Goal: Obtain resource: Download file/media

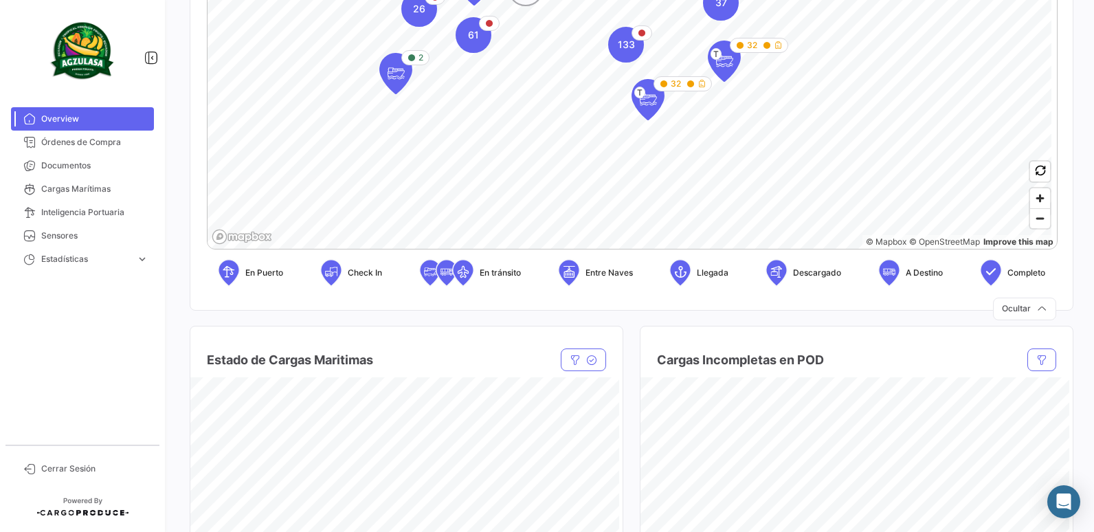
scroll to position [481, 0]
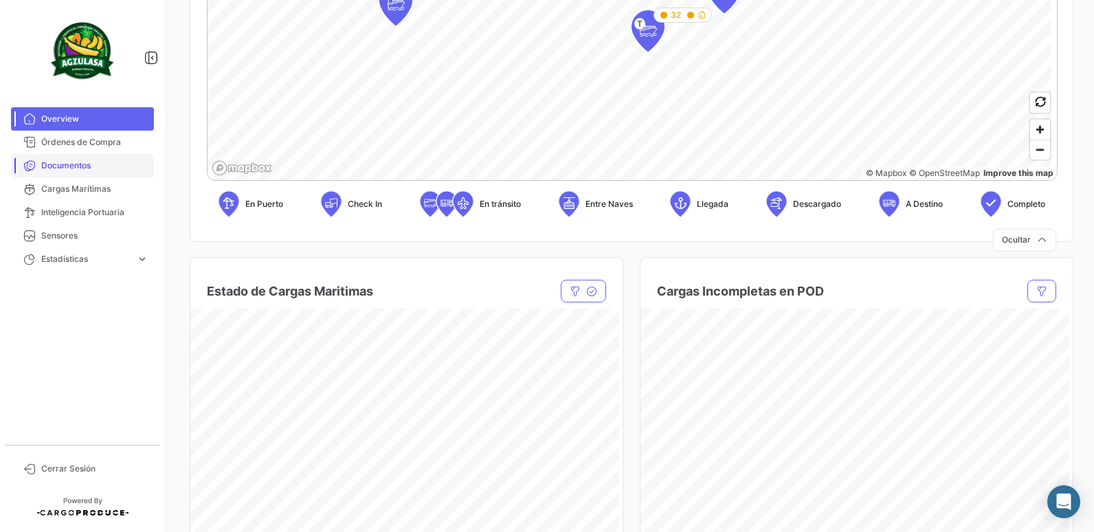
click at [80, 163] on span "Documentos" at bounding box center [94, 165] width 107 height 12
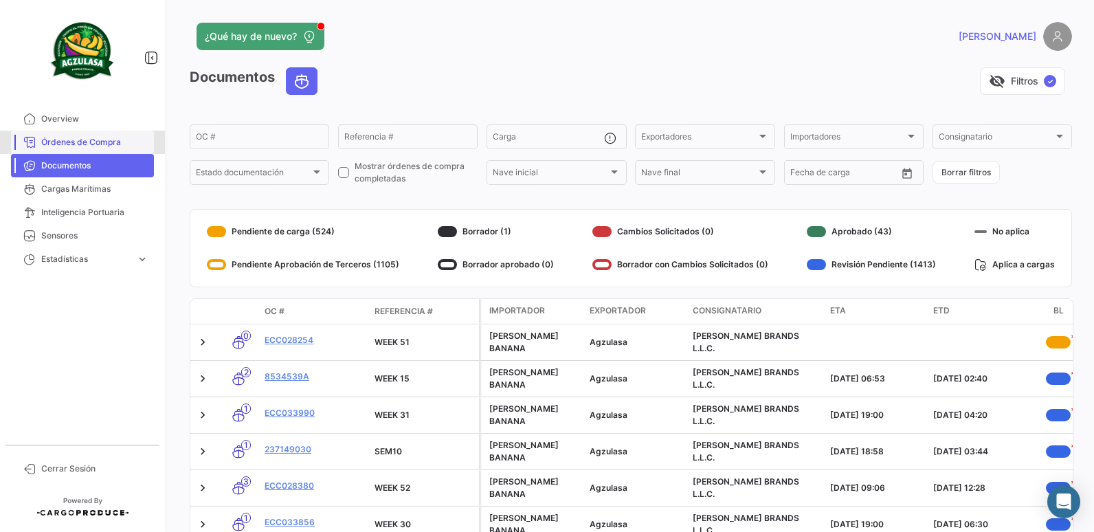
click at [95, 141] on span "Órdenes de Compra" at bounding box center [94, 142] width 107 height 12
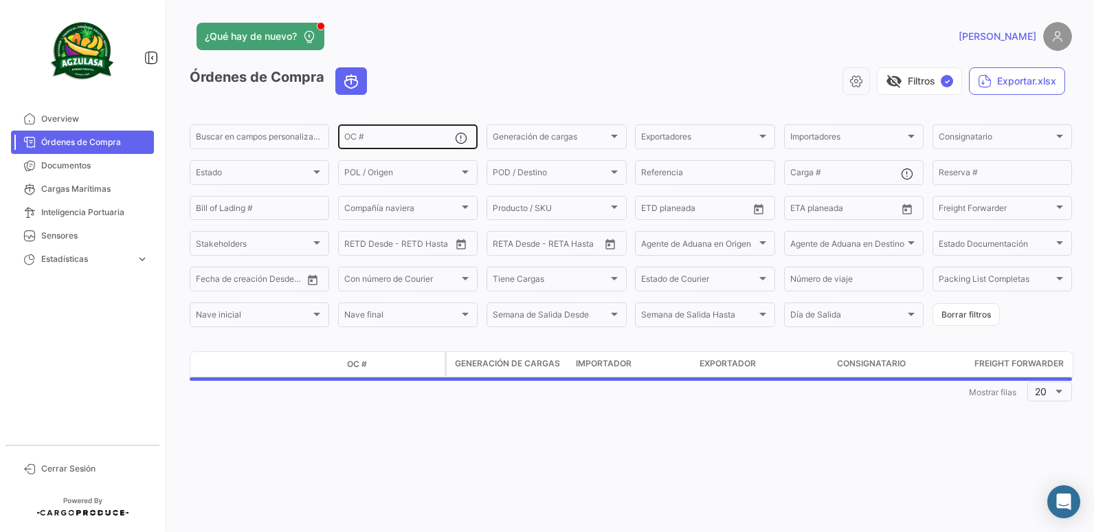
click at [381, 137] on input "OC #" at bounding box center [399, 139] width 111 height 10
paste input "GQL0407912"
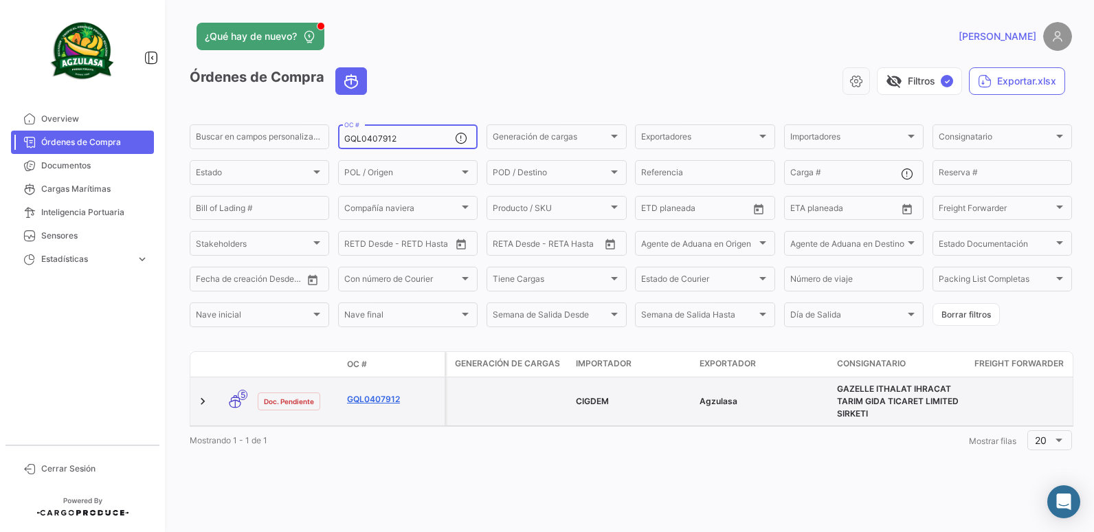
type input "GQL0407912"
click at [388, 394] on link "GQL0407912" at bounding box center [393, 399] width 92 height 12
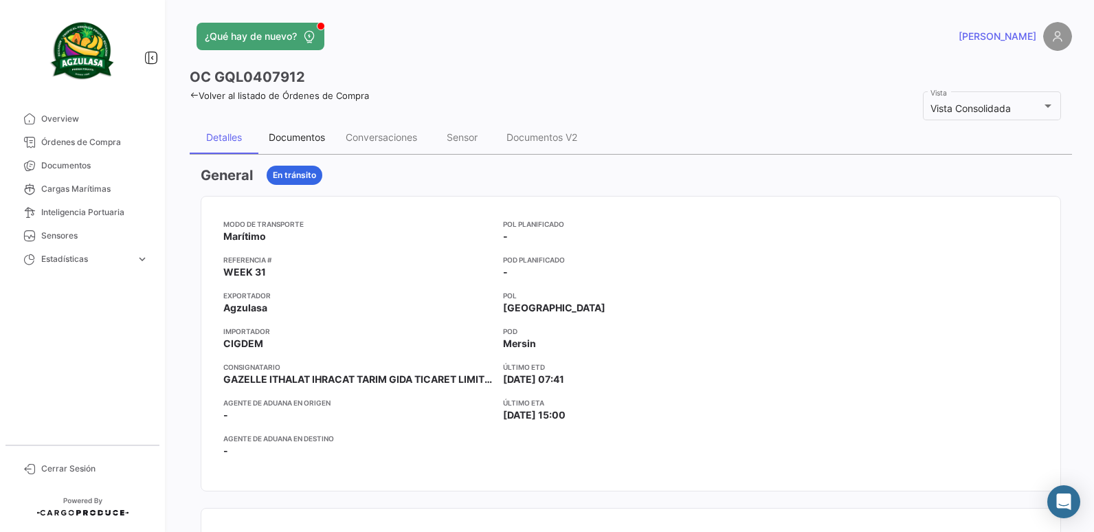
click at [307, 138] on div "Documentos" at bounding box center [297, 137] width 56 height 12
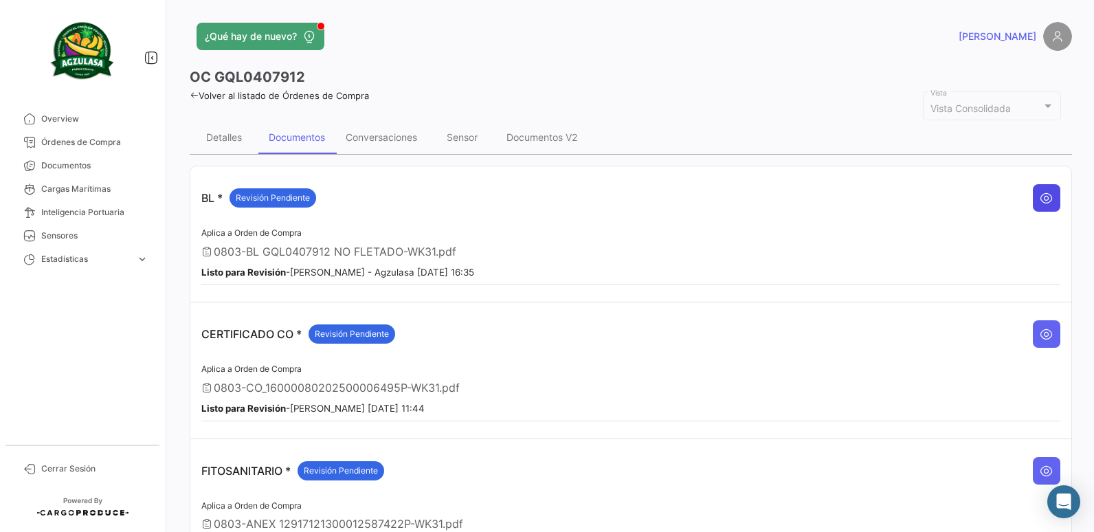
click at [1039, 193] on icon at bounding box center [1046, 198] width 14 height 14
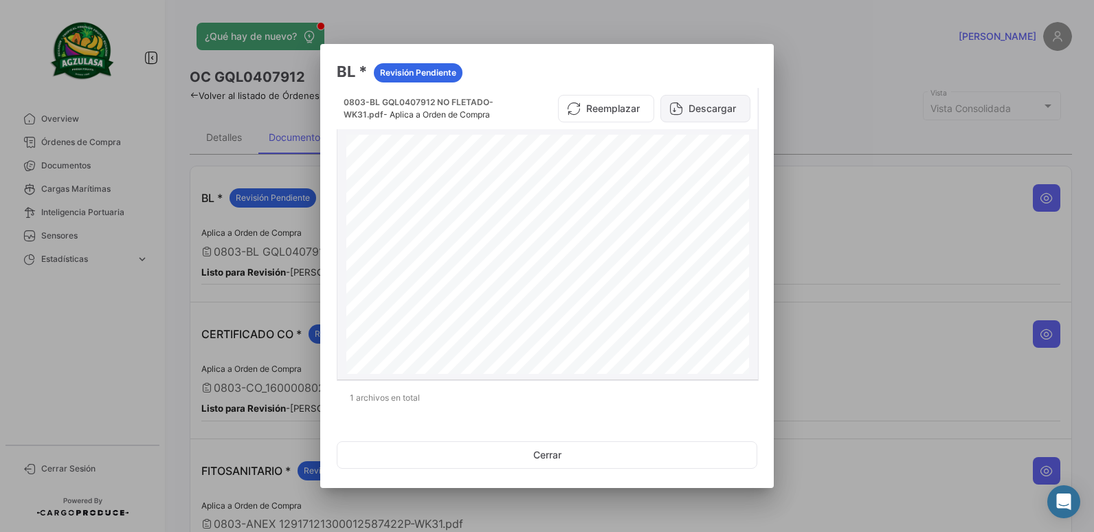
click at [704, 115] on button "Descargar" at bounding box center [705, 108] width 90 height 27
click at [562, 455] on button "Cerrar" at bounding box center [547, 454] width 420 height 27
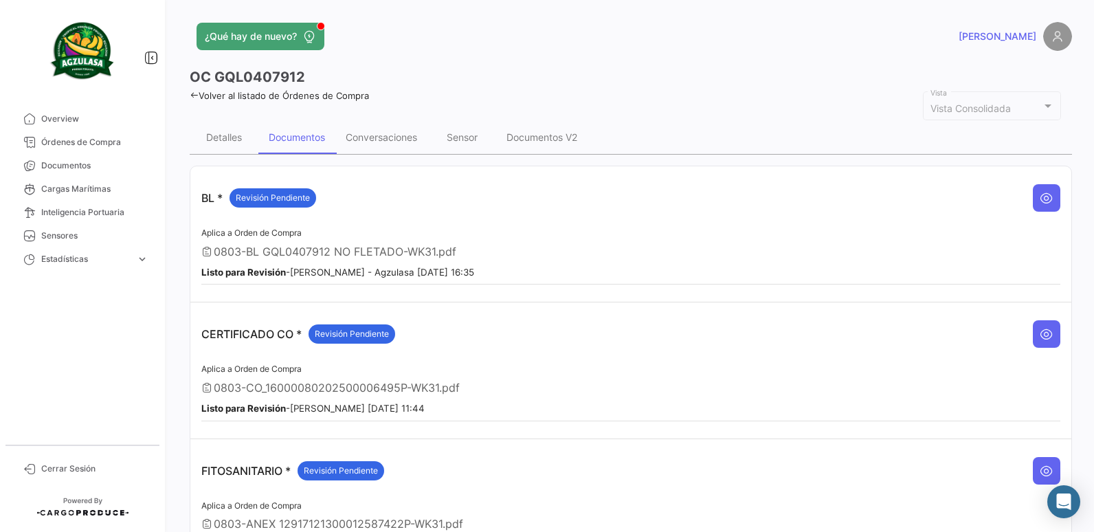
click at [190, 97] on icon at bounding box center [194, 95] width 9 height 9
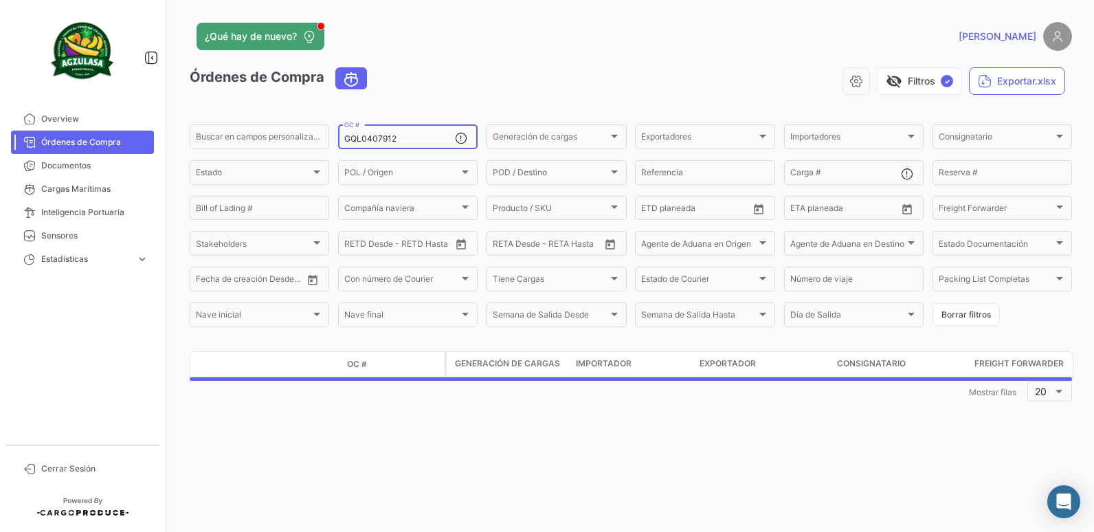
drag, startPoint x: 416, startPoint y: 135, endPoint x: 335, endPoint y: 149, distance: 81.5
click at [335, 149] on form "Buscar en [PERSON_NAME] personalizados... GQL0407912 OC # Generación [PERSON_NA…" at bounding box center [631, 225] width 882 height 207
paste input "49"
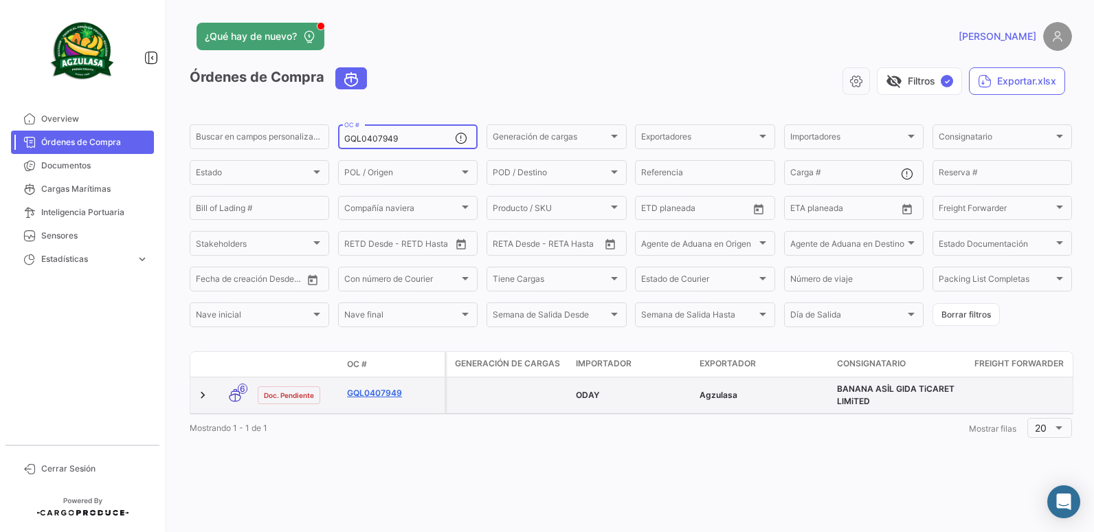
type input "GQL0407949"
click at [385, 396] on link "GQL0407949" at bounding box center [393, 393] width 92 height 12
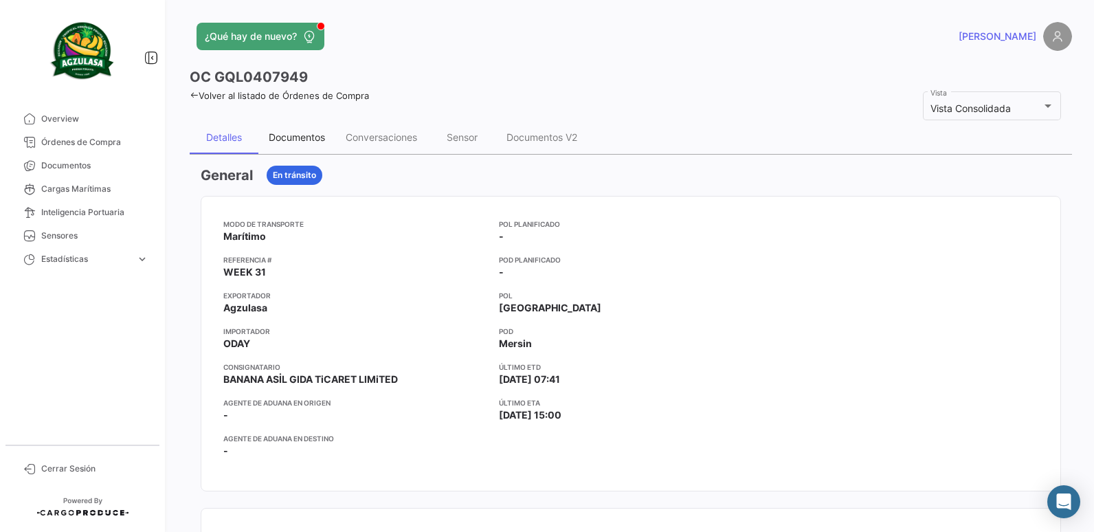
click at [319, 143] on div "Documentos" at bounding box center [296, 137] width 77 height 33
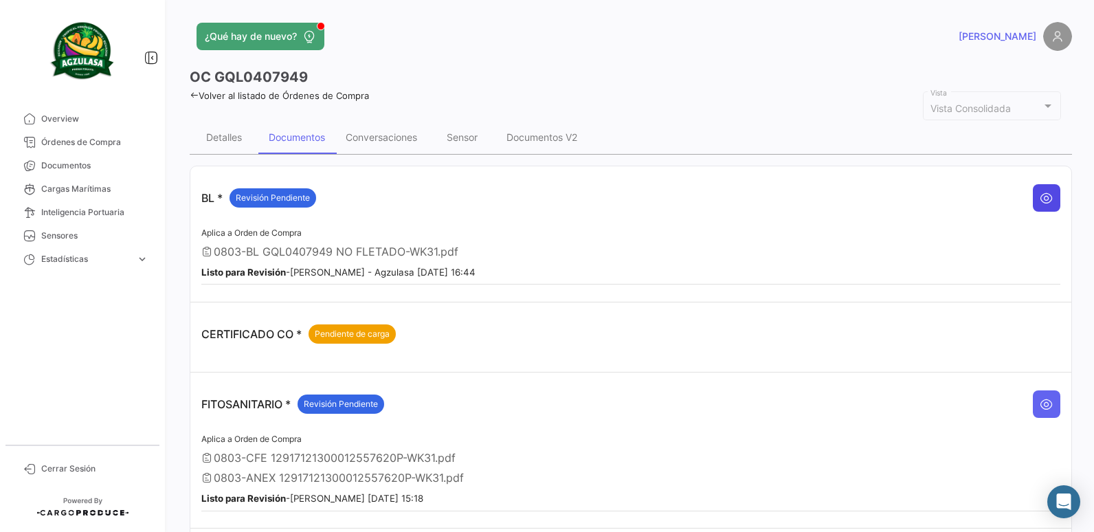
click at [1048, 192] on button at bounding box center [1046, 197] width 27 height 27
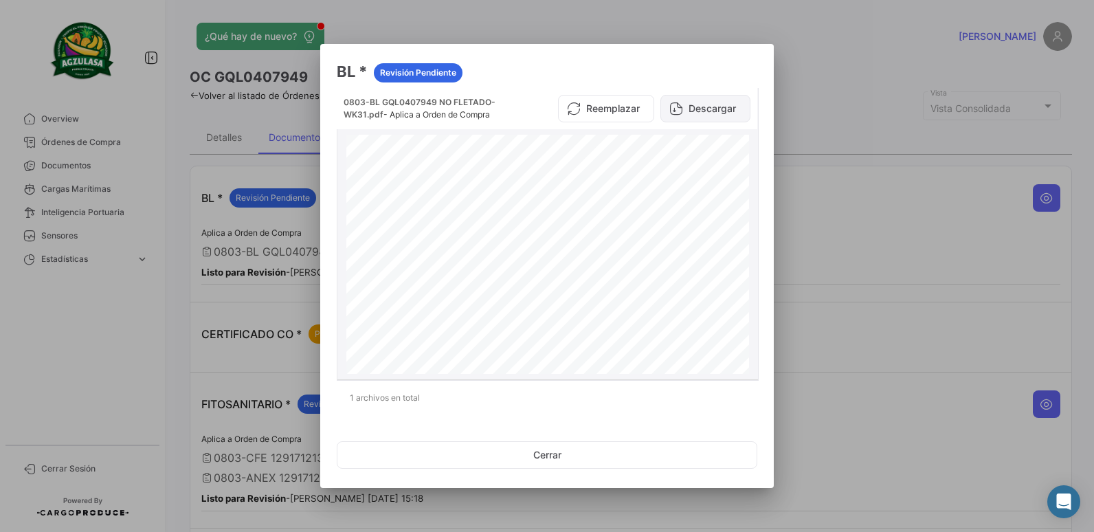
click at [716, 117] on button "Descargar" at bounding box center [705, 108] width 90 height 27
click at [548, 456] on button "Cerrar" at bounding box center [547, 454] width 420 height 27
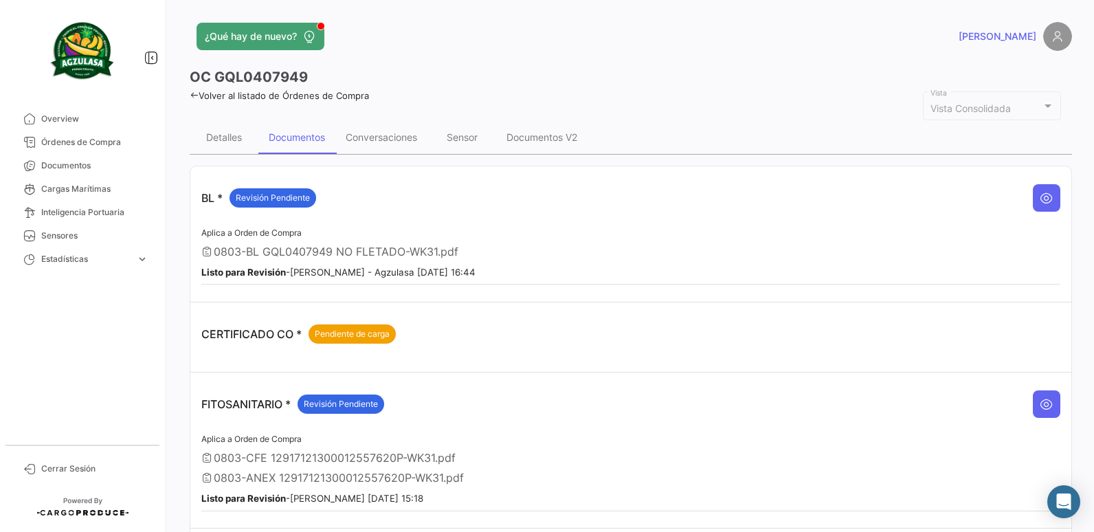
click at [196, 93] on icon at bounding box center [194, 95] width 9 height 9
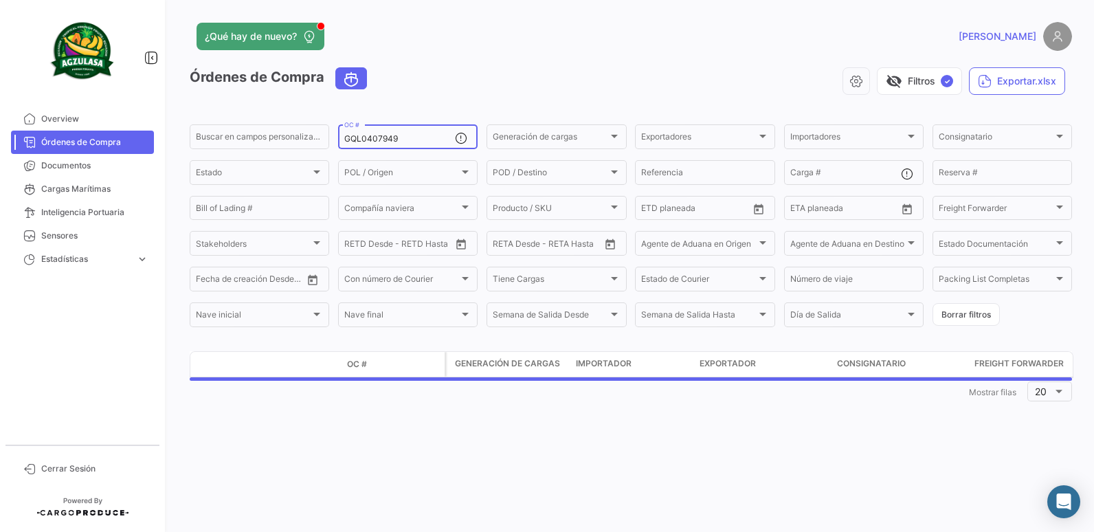
drag, startPoint x: 401, startPoint y: 139, endPoint x: 339, endPoint y: 139, distance: 61.1
click at [339, 139] on div "GQL0407949 OC #" at bounding box center [407, 135] width 139 height 27
paste input "EBKG13693714"
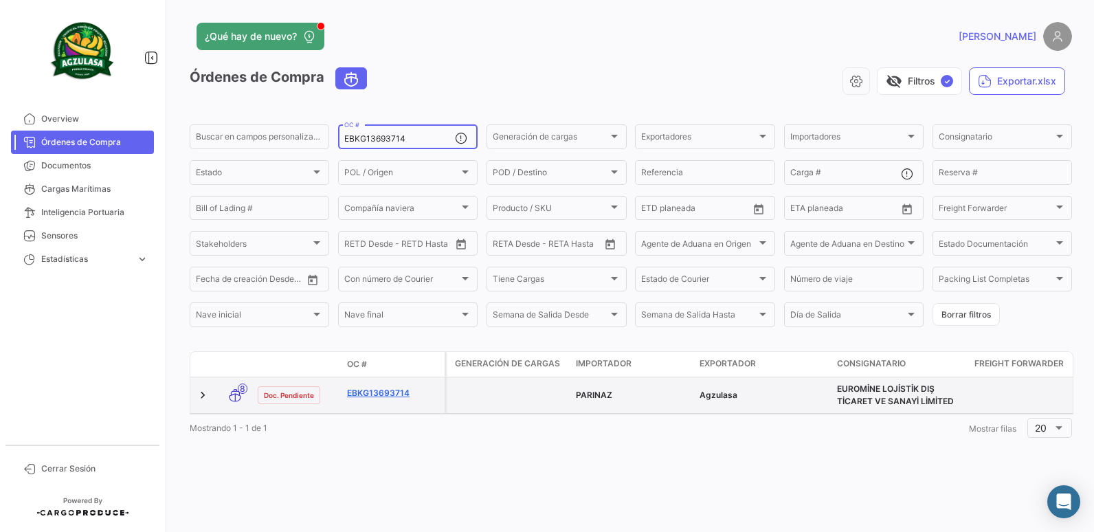
type input "EBKG13693714"
click at [379, 390] on link "EBKG13693714" at bounding box center [393, 393] width 92 height 12
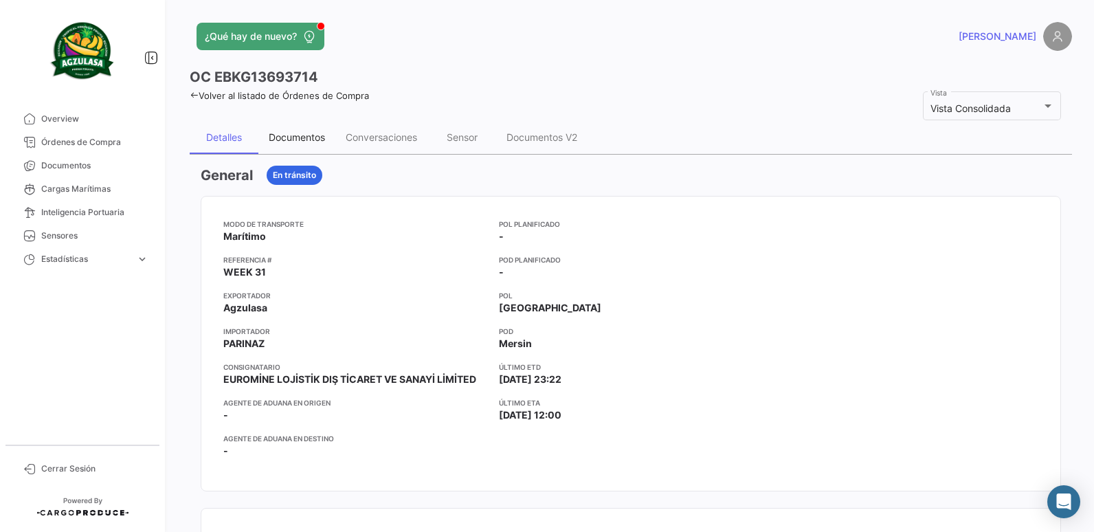
click at [293, 135] on div "Documentos" at bounding box center [297, 137] width 56 height 12
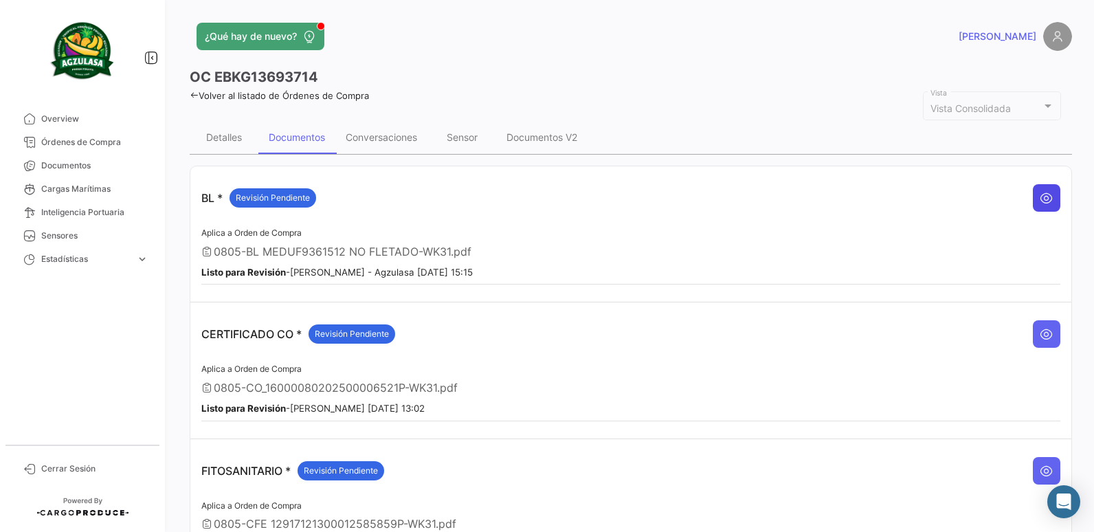
click at [1039, 201] on icon at bounding box center [1046, 198] width 14 height 14
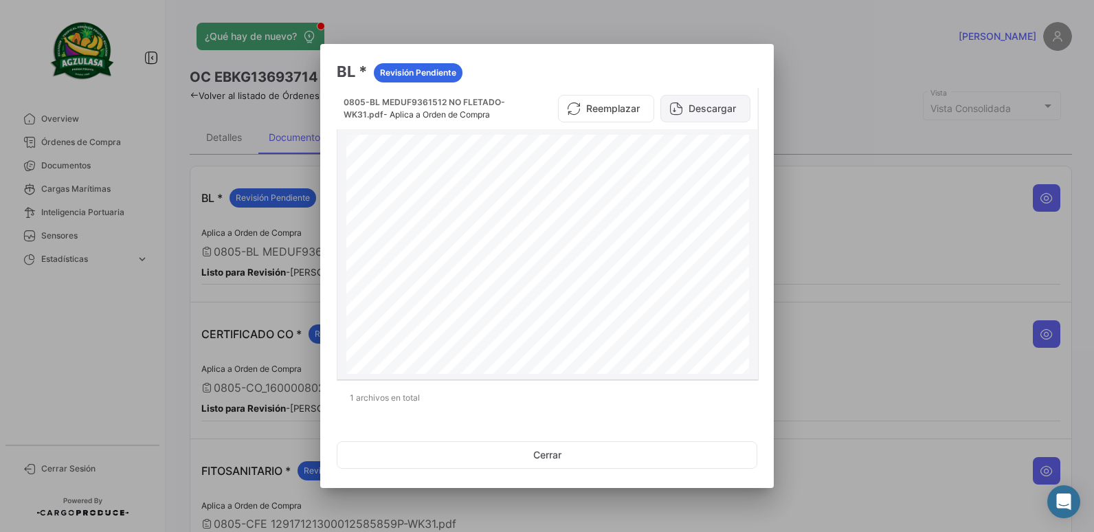
click at [703, 111] on button "Descargar" at bounding box center [705, 108] width 90 height 27
click at [563, 22] on div at bounding box center [547, 266] width 1094 height 532
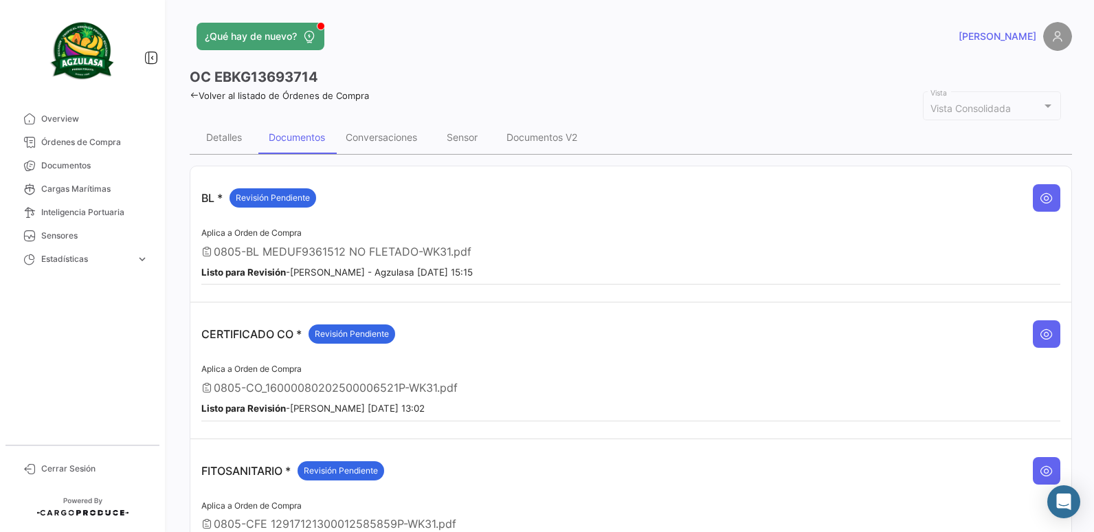
click at [196, 93] on icon at bounding box center [194, 95] width 9 height 9
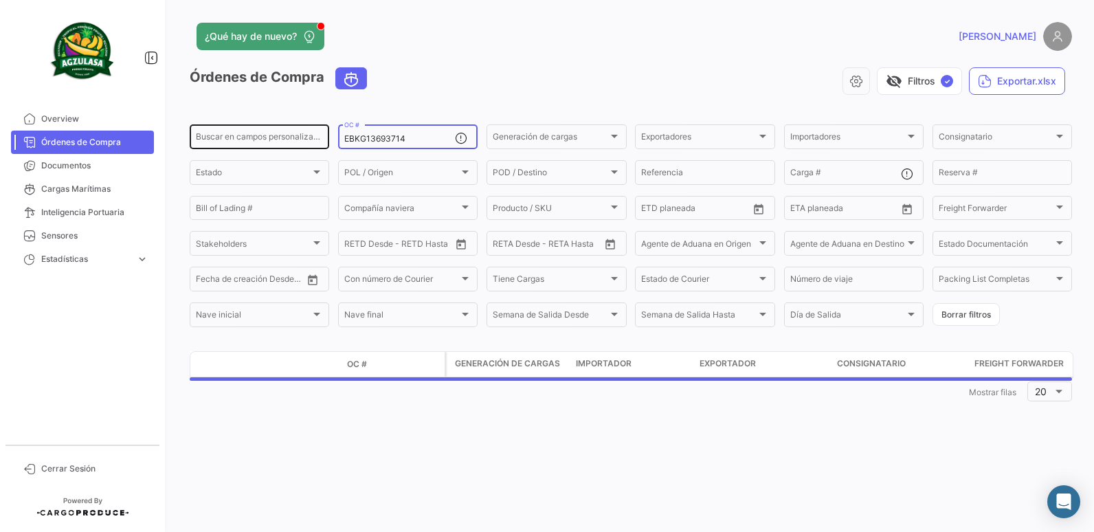
drag, startPoint x: 410, startPoint y: 136, endPoint x: 328, endPoint y: 133, distance: 82.5
click at [0, 0] on div "Buscar en [PERSON_NAME] personalizados... EBKG13693714 OC # Generación [PERSON_…" at bounding box center [0, 0] width 0 height 0
paste input "GQL0407905"
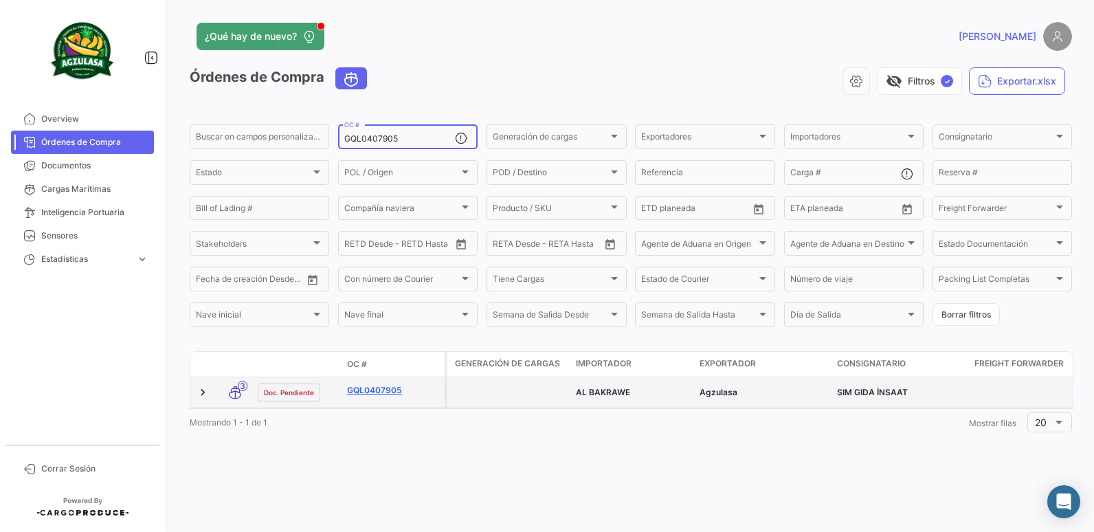
type input "GQL0407905"
click at [386, 395] on link "GQL0407905" at bounding box center [393, 390] width 92 height 12
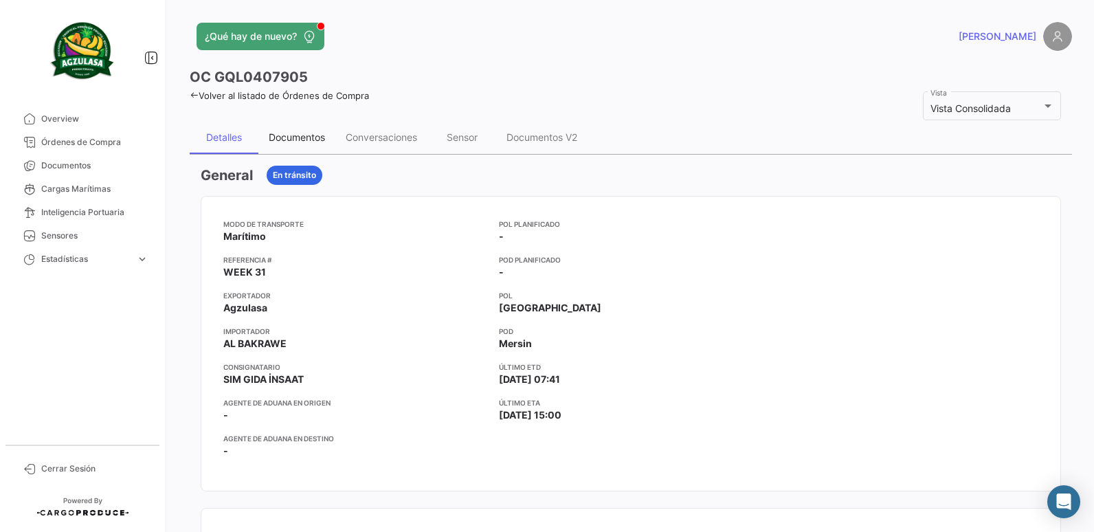
click at [300, 144] on div "Documentos" at bounding box center [296, 137] width 77 height 33
